Goal: Navigation & Orientation: Find specific page/section

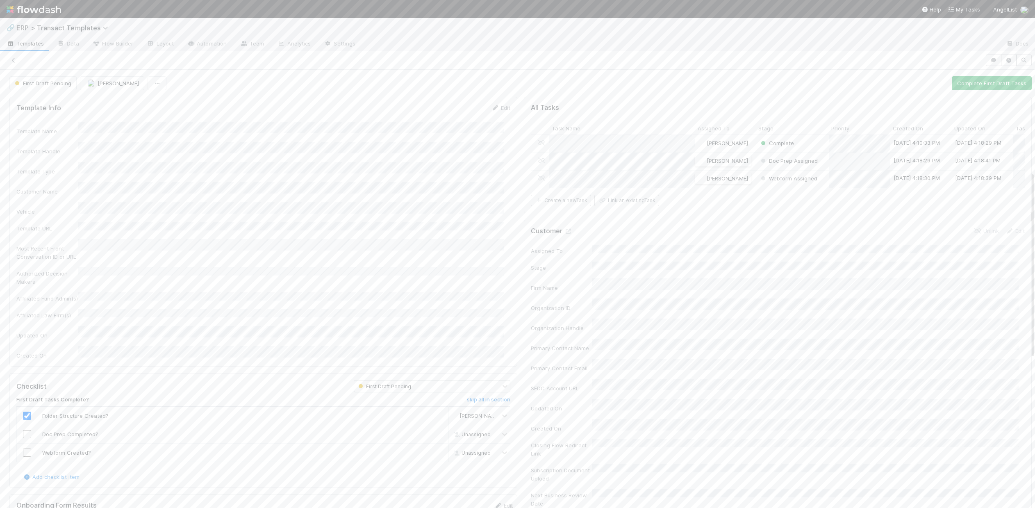
scroll to position [239, 0]
click at [68, 27] on span "ERP > Transact Templates" at bounding box center [64, 28] width 96 height 8
click at [75, 162] on div "📥 ERP > Transact Tasks" at bounding box center [106, 161] width 195 height 8
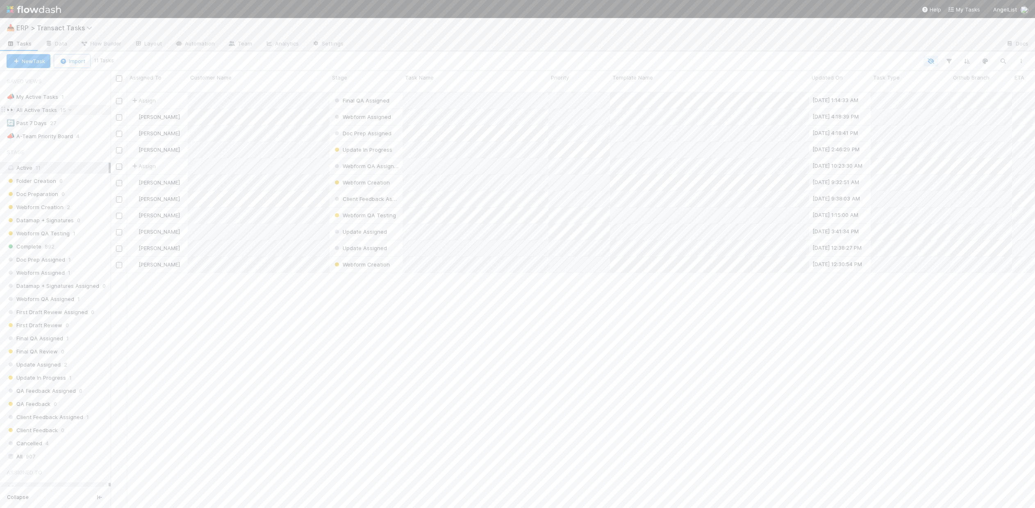
click at [52, 114] on div "👀 All Active Tasks" at bounding box center [32, 110] width 50 height 10
click at [29, 124] on div "🔄 Past 7 Days" at bounding box center [27, 123] width 40 height 10
click at [36, 456] on div "All 907" at bounding box center [58, 456] width 102 height 10
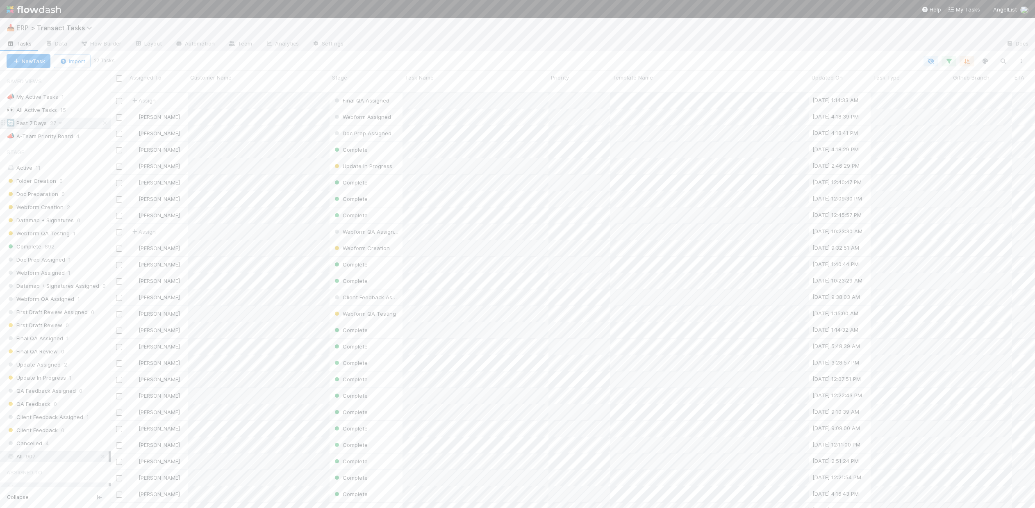
click at [36, 123] on div "🔄 Past 7 Days" at bounding box center [27, 123] width 40 height 10
